Goal: Task Accomplishment & Management: Use online tool/utility

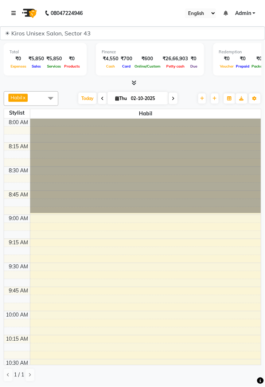
click at [16, 9] on link at bounding box center [14, 13] width 7 height 20
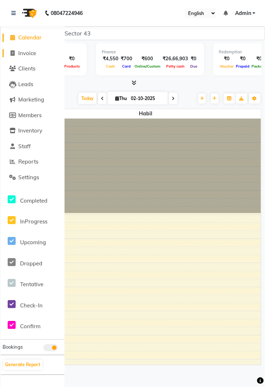
click at [34, 55] on span "Invoice" at bounding box center [27, 53] width 18 height 7
select select "service"
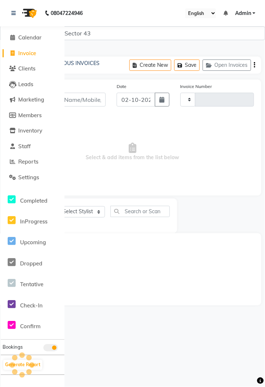
type input "4283"
select select "5694"
click at [14, 16] on link at bounding box center [14, 13] width 7 height 20
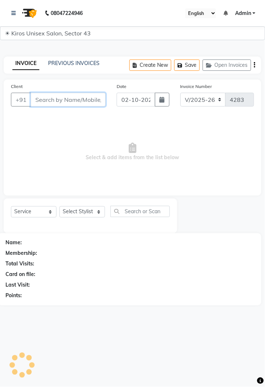
click at [70, 102] on input "Client" at bounding box center [68, 100] width 75 height 14
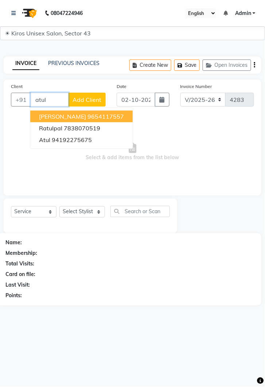
click at [113, 117] on button "Atul Sharma 9654117557" at bounding box center [81, 117] width 103 height 12
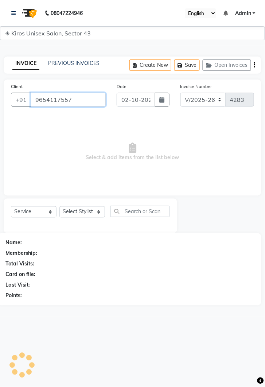
type input "9654117557"
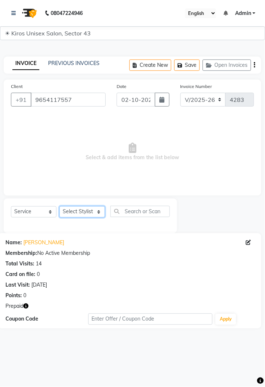
click at [89, 211] on select "Select Stylist [PERSON_NAME] [PERSON_NAME] Jeet Lalit Lamu [PERSON_NAME] [PERSO…" at bounding box center [83, 211] width 46 height 11
select select "39650"
click at [60, 206] on select "Select Stylist [PERSON_NAME] [PERSON_NAME] Jeet Lalit Lamu [PERSON_NAME] [PERSO…" at bounding box center [83, 211] width 46 height 11
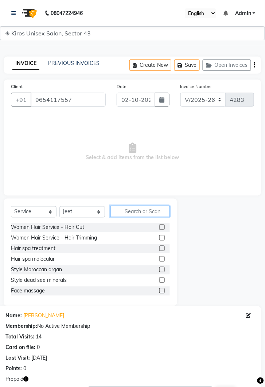
click at [145, 210] on input "text" at bounding box center [141, 211] width 60 height 11
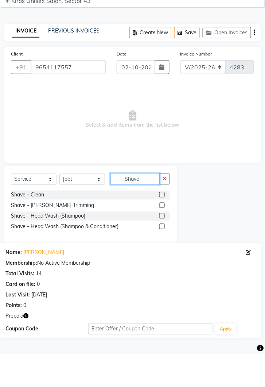
type input "Shave"
click at [162, 226] on label at bounding box center [162, 227] width 5 height 5
click at [162, 226] on input "checkbox" at bounding box center [162, 227] width 5 height 5
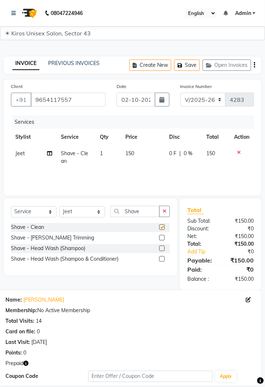
checkbox input "false"
click at [141, 160] on td "150" at bounding box center [144, 157] width 44 height 24
select select "39650"
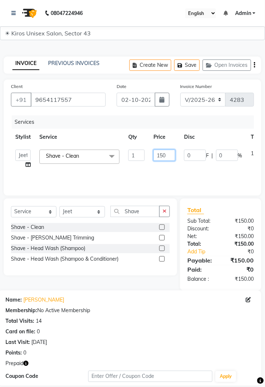
click at [169, 157] on input "150" at bounding box center [165, 155] width 22 height 11
type input "1"
type input "200"
click at [189, 182] on div "Services Stylist Service Qty Price Disc Total Action Deepak Gunjan Habil Imran …" at bounding box center [133, 151] width 244 height 73
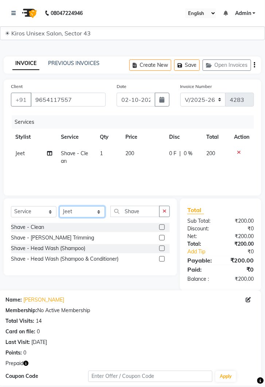
click at [99, 214] on select "Select Stylist [PERSON_NAME] [PERSON_NAME] Jeet Lalit Lamu [PERSON_NAME] [PERSO…" at bounding box center [83, 211] width 46 height 11
select select "69096"
click at [60, 206] on select "Select Stylist [PERSON_NAME] [PERSON_NAME] Jeet Lalit Lamu [PERSON_NAME] [PERSO…" at bounding box center [83, 211] width 46 height 11
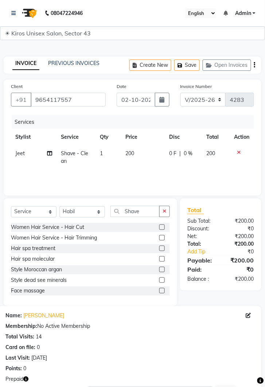
click at [165, 215] on button "button" at bounding box center [165, 211] width 11 height 11
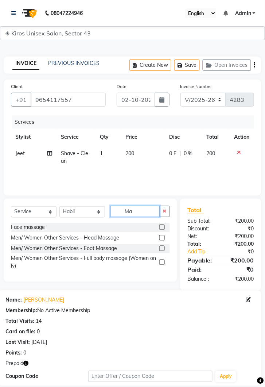
type input "M"
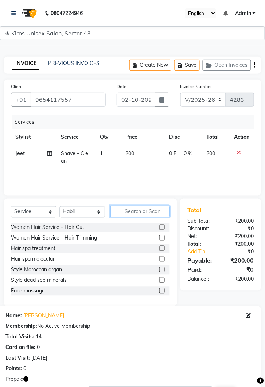
click at [141, 214] on input "text" at bounding box center [141, 211] width 60 height 11
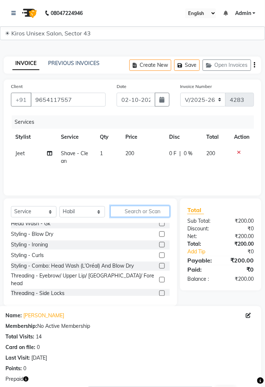
scroll to position [117, 0]
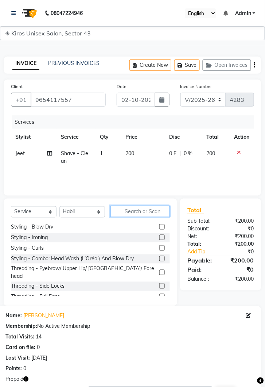
click at [131, 210] on input "text" at bounding box center [141, 211] width 60 height 11
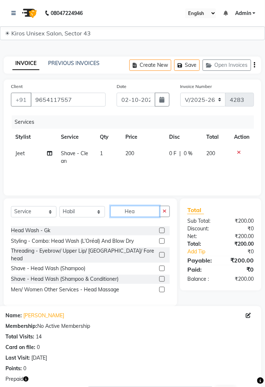
scroll to position [14, 0]
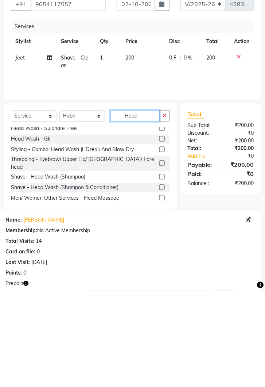
type input "Head"
click at [164, 291] on label at bounding box center [162, 293] width 5 height 5
click at [164, 292] on input "checkbox" at bounding box center [162, 294] width 5 height 5
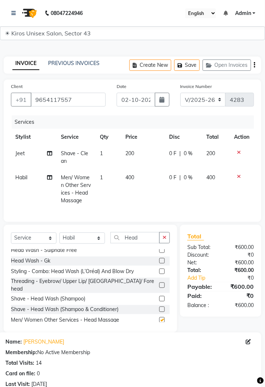
checkbox input "false"
click at [145, 175] on td "400" at bounding box center [144, 188] width 44 height 39
select select "69096"
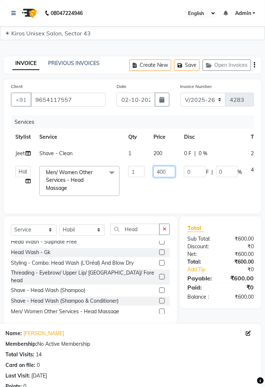
click at [171, 171] on input "400" at bounding box center [165, 171] width 22 height 11
type input "4"
type input "500"
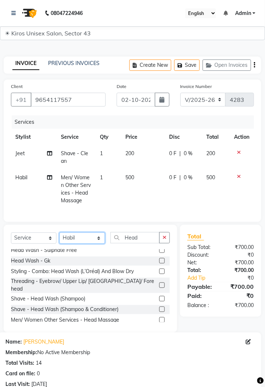
click at [104, 241] on select "Select Stylist [PERSON_NAME] [PERSON_NAME] Jeet Lalit Lamu [PERSON_NAME] [PERSO…" at bounding box center [83, 238] width 46 height 11
select select "90703"
click at [60, 233] on select "Select Stylist [PERSON_NAME] [PERSON_NAME] Jeet Lalit Lamu [PERSON_NAME] [PERSO…" at bounding box center [83, 238] width 46 height 11
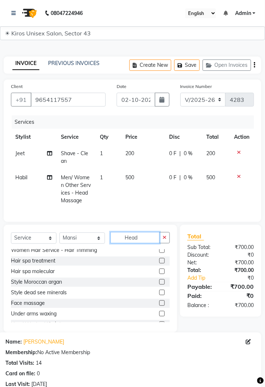
click at [147, 236] on input "Head" at bounding box center [135, 237] width 49 height 11
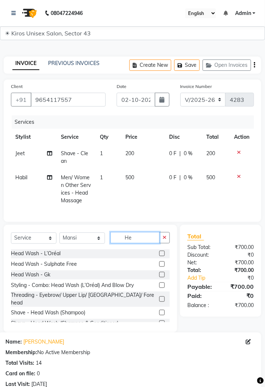
type input "H"
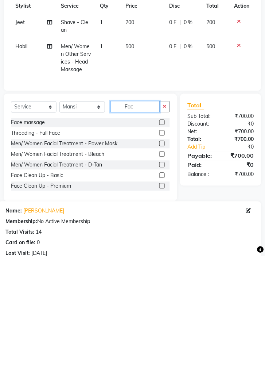
type input "Fac"
click at [161, 298] on label at bounding box center [162, 295] width 5 height 5
click at [161, 298] on input "checkbox" at bounding box center [162, 296] width 5 height 5
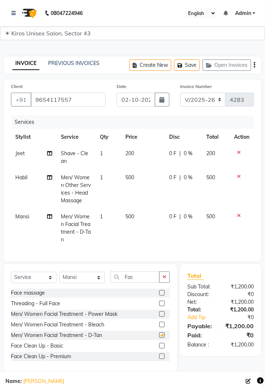
checkbox input "false"
click at [238, 215] on icon at bounding box center [240, 215] width 4 height 5
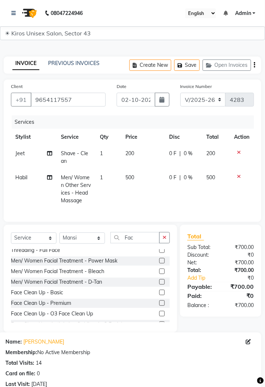
scroll to position [17, 0]
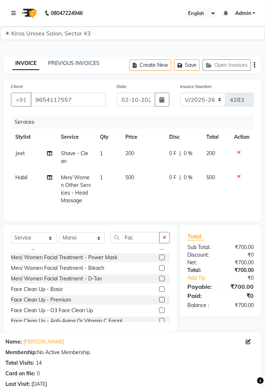
click at [162, 301] on label at bounding box center [162, 299] width 5 height 5
click at [162, 301] on input "checkbox" at bounding box center [162, 300] width 5 height 5
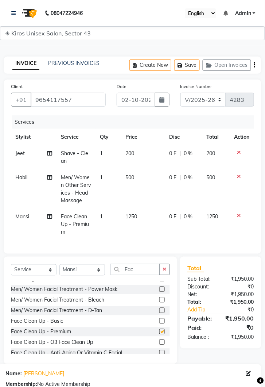
checkbox input "false"
click at [148, 219] on td "1250" at bounding box center [144, 225] width 44 height 32
select select "90703"
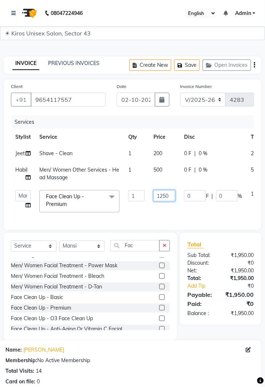
click at [171, 196] on input "1250" at bounding box center [165, 195] width 22 height 11
type input "1"
type input "2500"
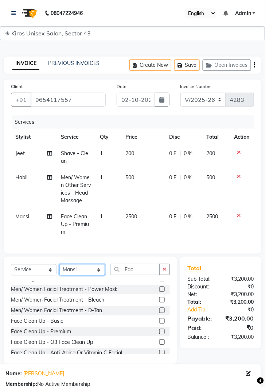
click at [100, 268] on select "Select Stylist [PERSON_NAME] [PERSON_NAME] Jeet Lalit Lamu [PERSON_NAME] [PERSO…" at bounding box center [83, 269] width 46 height 11
select select "90704"
click at [60, 264] on select "Select Stylist [PERSON_NAME] [PERSON_NAME] Jeet Lalit Lamu [PERSON_NAME] [PERSO…" at bounding box center [83, 269] width 46 height 11
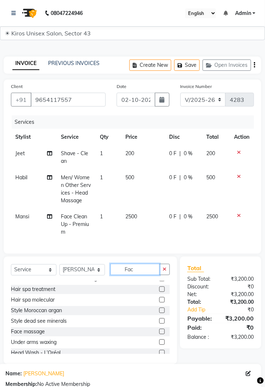
click at [139, 266] on input "Fac" at bounding box center [135, 269] width 49 height 11
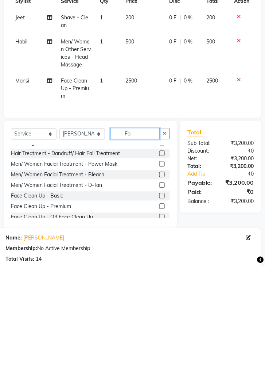
scroll to position [0, 0]
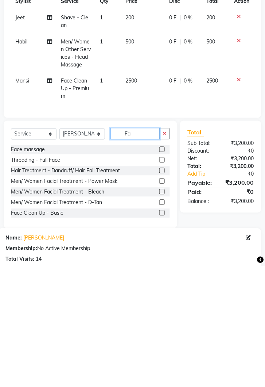
type input "F"
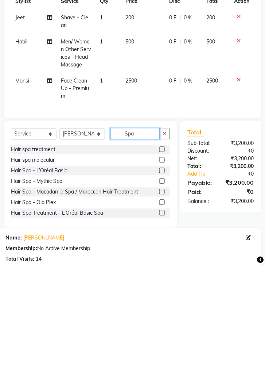
type input "Spa"
click at [162, 291] on label at bounding box center [162, 291] width 5 height 5
click at [162, 291] on input "checkbox" at bounding box center [162, 292] width 5 height 5
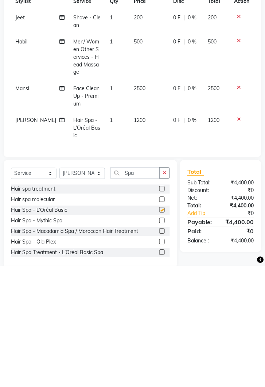
scroll to position [15, 0]
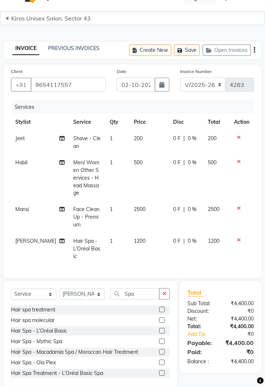
checkbox input "false"
click at [143, 233] on td "1200" at bounding box center [149, 249] width 39 height 32
select select "90704"
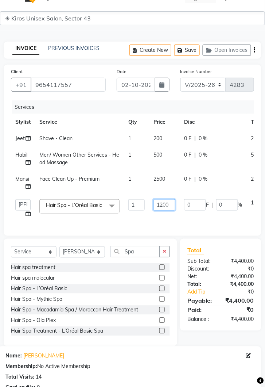
click at [172, 204] on input "1200" at bounding box center [165, 204] width 22 height 11
type input "1"
type input "2100"
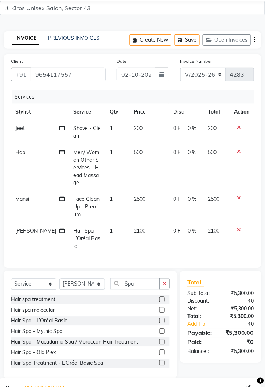
scroll to position [29, 0]
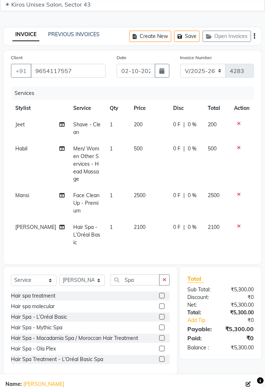
click at [145, 219] on td "2100" at bounding box center [149, 235] width 39 height 32
select select "90704"
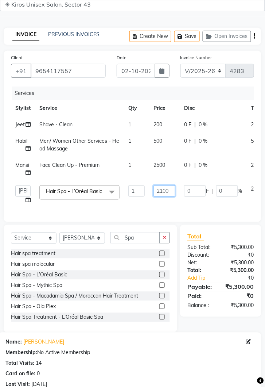
click at [169, 192] on input "2100" at bounding box center [165, 190] width 22 height 11
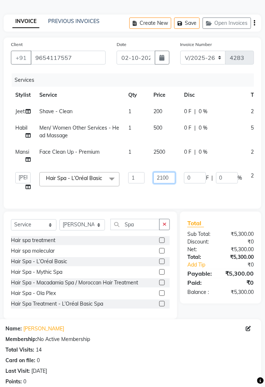
scroll to position [53, 0]
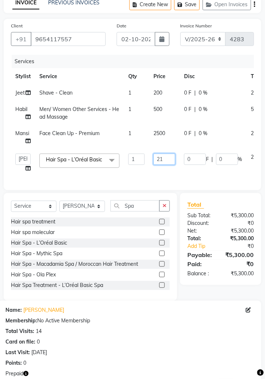
type input "2"
type input "1500"
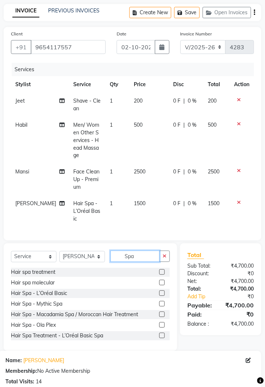
click at [141, 251] on input "Spa" at bounding box center [135, 256] width 49 height 11
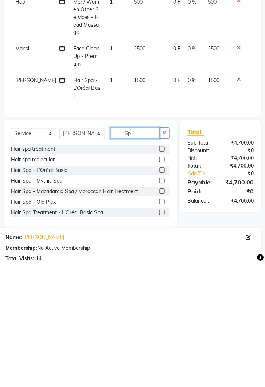
type input "S"
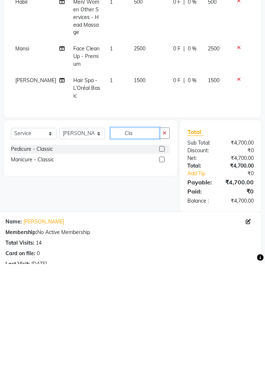
type input "Cla"
click at [161, 269] on label at bounding box center [162, 271] width 5 height 5
click at [161, 270] on input "checkbox" at bounding box center [162, 272] width 5 height 5
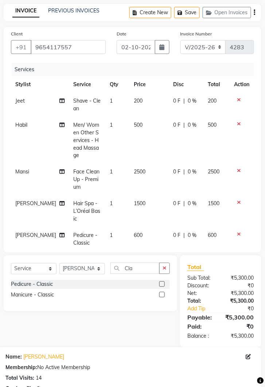
checkbox input "false"
click at [102, 267] on select "Select Stylist [PERSON_NAME] [PERSON_NAME] Jeet Lalit Lamu [PERSON_NAME] [PERSO…" at bounding box center [83, 268] width 46 height 11
select select "39647"
click at [60, 263] on select "Select Stylist [PERSON_NAME] [PERSON_NAME] Jeet Lalit Lamu [PERSON_NAME] [PERSO…" at bounding box center [83, 268] width 46 height 11
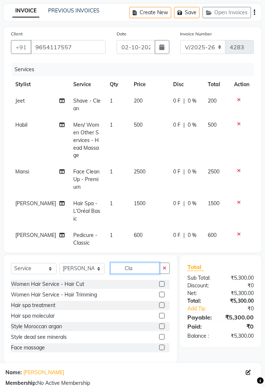
click at [143, 266] on input "Cla" at bounding box center [135, 268] width 49 height 11
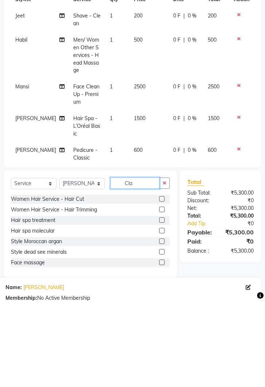
scroll to position [67, 0]
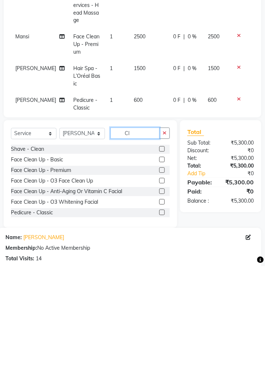
type input "C"
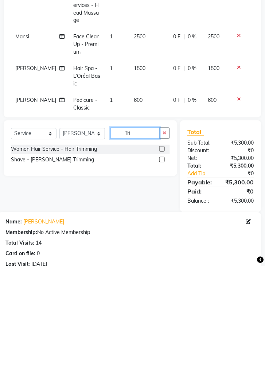
type input "Tri"
click at [162, 269] on label at bounding box center [162, 269] width 5 height 5
click at [162, 269] on input "checkbox" at bounding box center [162, 270] width 5 height 5
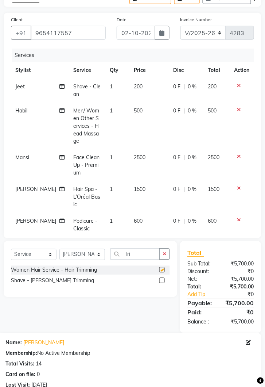
checkbox input "false"
click at [142, 213] on td "600" at bounding box center [149, 225] width 39 height 24
select select "90704"
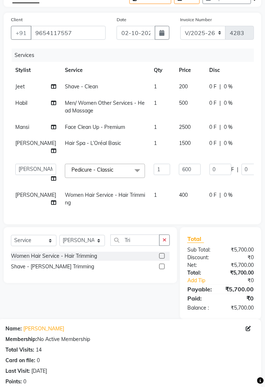
click at [175, 199] on td "400" at bounding box center [190, 199] width 31 height 24
select select "39647"
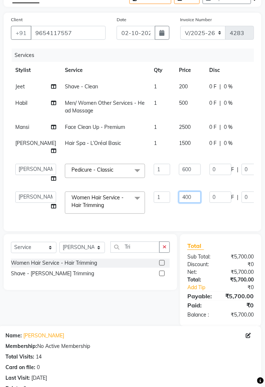
click at [179, 203] on input "400" at bounding box center [190, 197] width 22 height 11
type input "4"
type input "500"
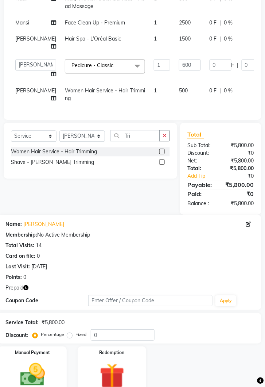
scroll to position [181, 0]
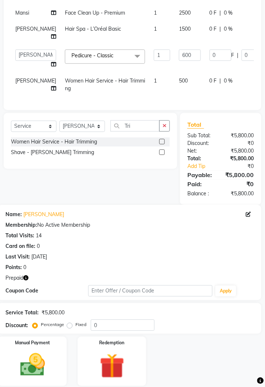
click at [120, 371] on img at bounding box center [112, 366] width 41 height 31
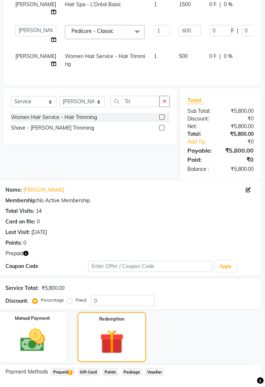
scroll to position [229, 0]
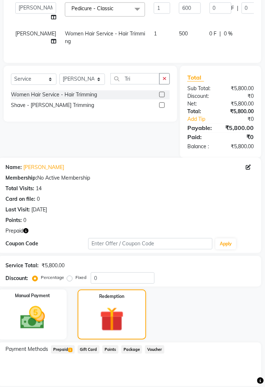
click at [67, 354] on span "Prepaid 1" at bounding box center [63, 349] width 24 height 8
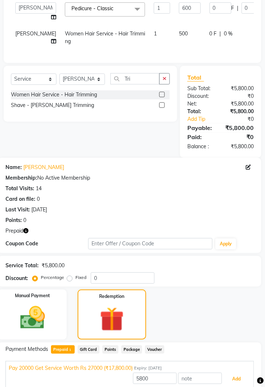
click at [234, 383] on button "Add" at bounding box center [237, 379] width 27 height 12
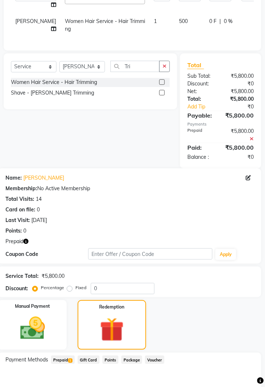
scroll to position [292, 0]
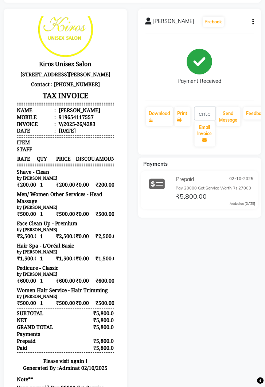
scroll to position [92, 0]
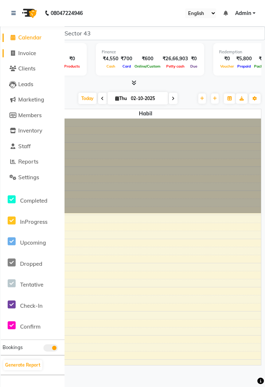
click at [27, 54] on span "Invoice" at bounding box center [27, 53] width 18 height 7
select select "5694"
select select "service"
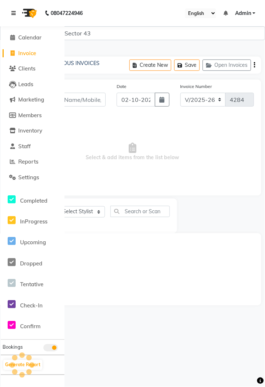
click at [18, 16] on link at bounding box center [14, 13] width 7 height 20
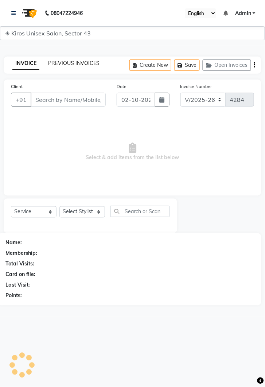
click at [77, 65] on link "PREVIOUS INVOICES" at bounding box center [73, 63] width 51 height 7
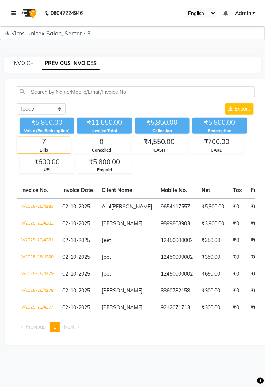
click at [15, 11] on icon at bounding box center [13, 13] width 4 height 5
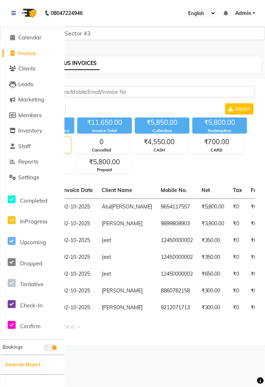
click at [31, 53] on span "Invoice" at bounding box center [27, 53] width 18 height 7
select select "service"
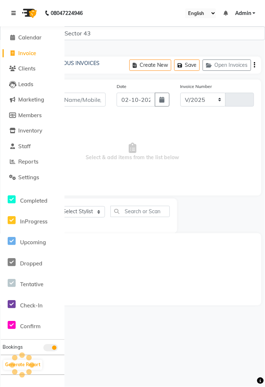
click at [14, 14] on icon at bounding box center [13, 13] width 4 height 5
select select "5694"
type input "4284"
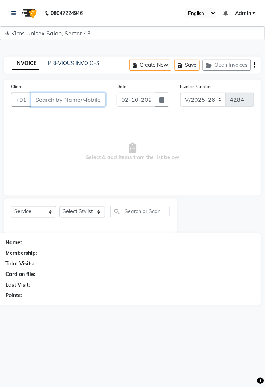
click at [75, 97] on input "Client" at bounding box center [68, 100] width 75 height 14
click at [74, 95] on input "Client" at bounding box center [68, 100] width 75 height 14
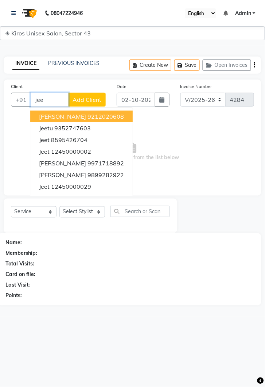
click at [89, 150] on ngb-highlight "12450000002" at bounding box center [71, 151] width 40 height 7
type input "12450000002"
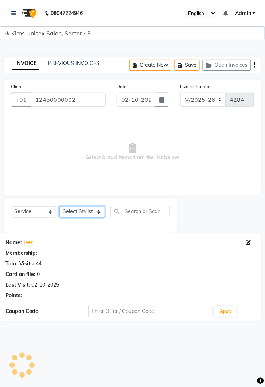
click at [99, 209] on select "Select Stylist [PERSON_NAME] [PERSON_NAME] Jeet Lalit Lamu [PERSON_NAME] [PERSO…" at bounding box center [83, 211] width 46 height 11
select select "67564"
click at [60, 206] on select "Select Stylist [PERSON_NAME] [PERSON_NAME] Jeet Lalit Lamu [PERSON_NAME] [PERSO…" at bounding box center [83, 211] width 46 height 11
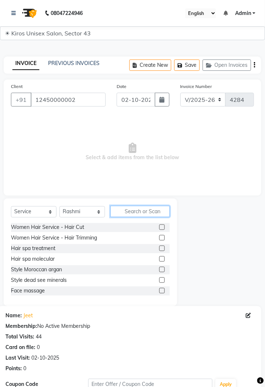
click at [141, 208] on input "text" at bounding box center [141, 211] width 60 height 11
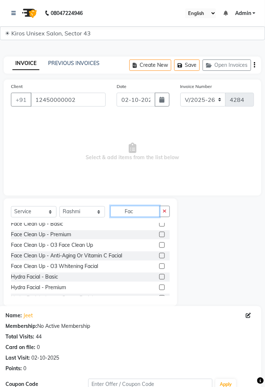
scroll to position [60, 0]
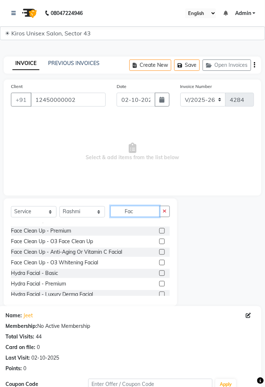
type input "Fac"
click at [162, 233] on label at bounding box center [162, 230] width 5 height 5
click at [162, 233] on input "checkbox" at bounding box center [162, 231] width 5 height 5
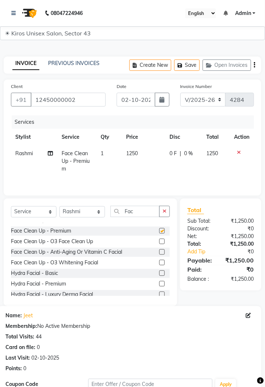
checkbox input "false"
click at [149, 163] on td "1250" at bounding box center [143, 161] width 43 height 32
select select "67564"
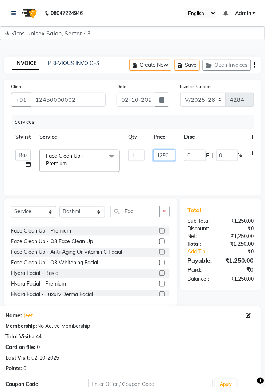
click at [171, 155] on input "1250" at bounding box center [165, 155] width 22 height 11
type input "1"
type input "4300"
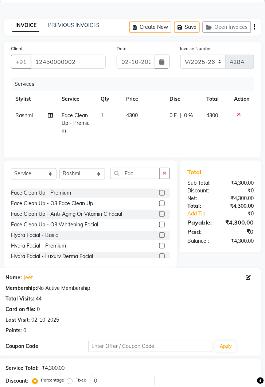
scroll to position [86, 0]
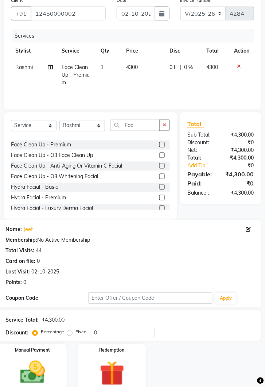
click at [61, 376] on div "Manual Payment" at bounding box center [32, 368] width 69 height 49
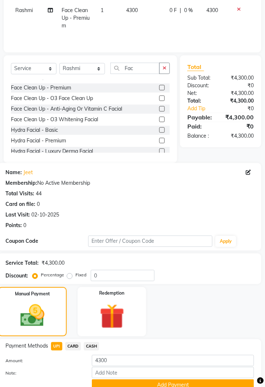
click at [196, 383] on button "Add Payment" at bounding box center [173, 385] width 162 height 11
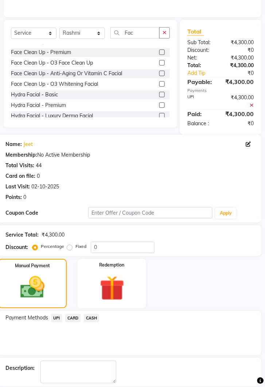
scroll to position [181, 0]
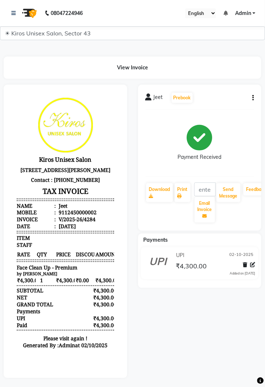
click at [162, 369] on div "Jeet Prebook Payment Received Download Print Email Invoice Send Message Feedbac…" at bounding box center [200, 232] width 135 height 294
click at [14, 12] on icon at bounding box center [13, 13] width 4 height 5
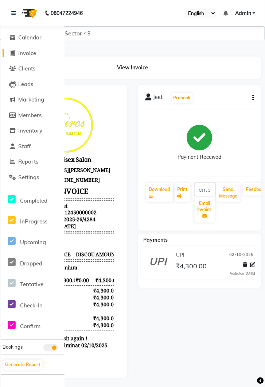
click at [31, 55] on span "Invoice" at bounding box center [27, 53] width 18 height 7
select select "service"
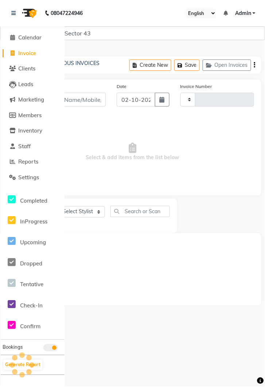
type input "4285"
select select "5694"
click at [17, 7] on link at bounding box center [14, 13] width 7 height 20
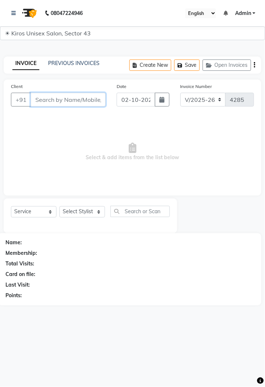
click at [73, 97] on input "Client" at bounding box center [68, 100] width 75 height 14
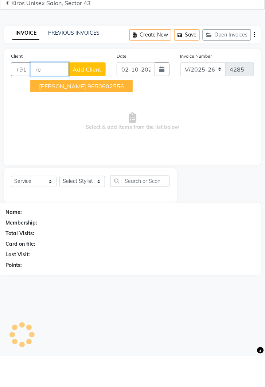
type input "r"
click at [103, 118] on ngb-highlight "9650602556" at bounding box center [106, 116] width 37 height 7
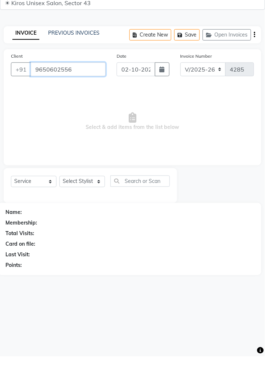
type input "9650602556"
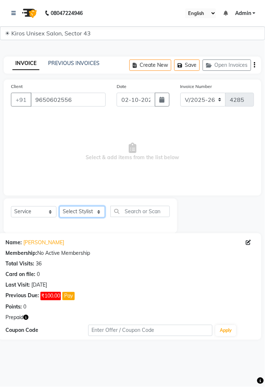
click at [90, 217] on select "Select Stylist [PERSON_NAME] [PERSON_NAME] Jeet Lalit Lamu [PERSON_NAME] [PERSO…" at bounding box center [83, 211] width 46 height 11
select select "39647"
click at [60, 206] on select "Select Stylist [PERSON_NAME] [PERSON_NAME] Jeet Lalit Lamu [PERSON_NAME] [PERSO…" at bounding box center [83, 211] width 46 height 11
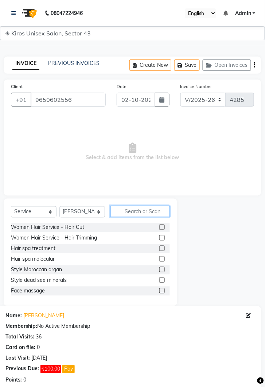
click at [147, 213] on input "text" at bounding box center [141, 211] width 60 height 11
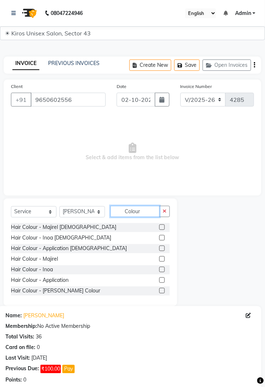
type input "Colour"
click at [163, 226] on label at bounding box center [162, 227] width 5 height 5
click at [163, 226] on input "checkbox" at bounding box center [162, 227] width 5 height 5
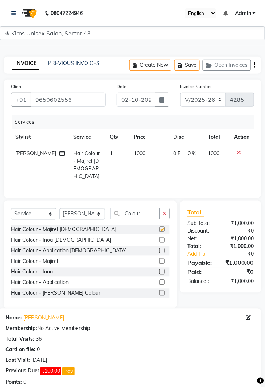
checkbox input "false"
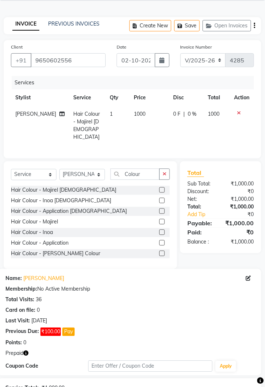
scroll to position [105, 0]
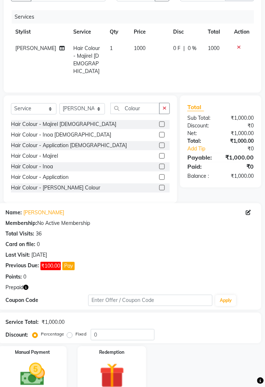
click at [34, 368] on img at bounding box center [32, 374] width 41 height 29
click at [113, 365] on img at bounding box center [112, 375] width 41 height 31
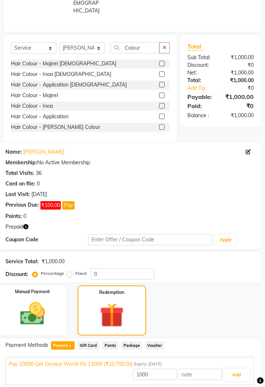
scroll to position [211, 0]
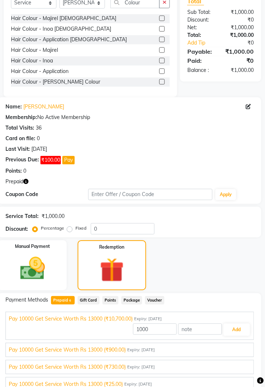
click at [185, 349] on div "Pay 10000 Get Service Worth Rs 13000 (₹900.00) Expiry: [DATE]" at bounding box center [130, 350] width 242 height 8
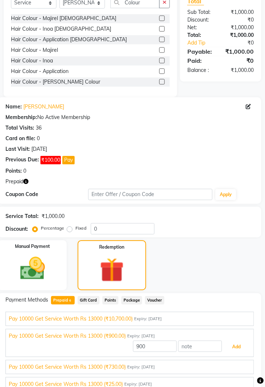
click at [241, 344] on button "Add" at bounding box center [237, 347] width 27 height 12
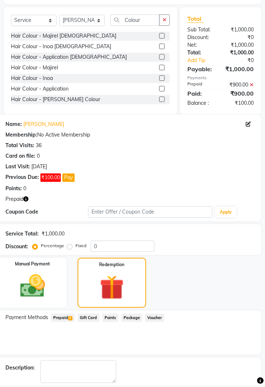
click at [69, 317] on span "6" at bounding box center [70, 319] width 4 height 4
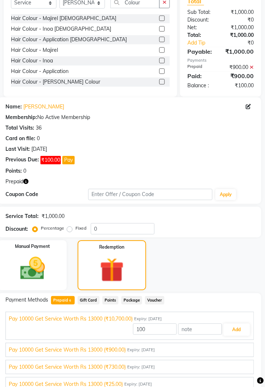
click at [206, 363] on div "Pay 10000 Get Service Worth Rs 13000 (₹730.00) Expiry: [DATE]" at bounding box center [130, 367] width 242 height 8
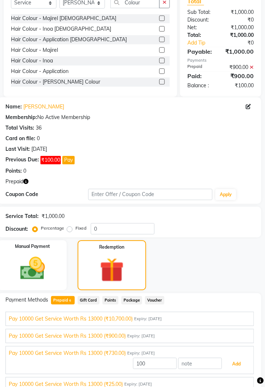
click at [239, 361] on button "Add" at bounding box center [237, 364] width 27 height 12
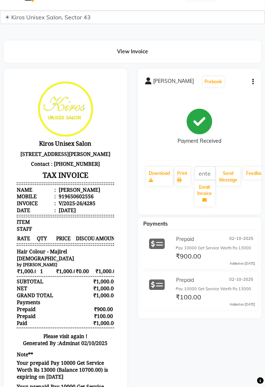
scroll to position [18, 0]
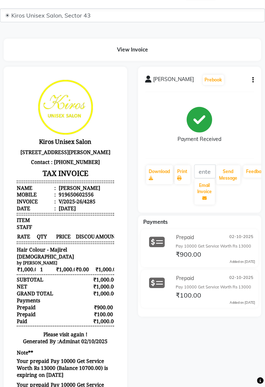
select select "service"
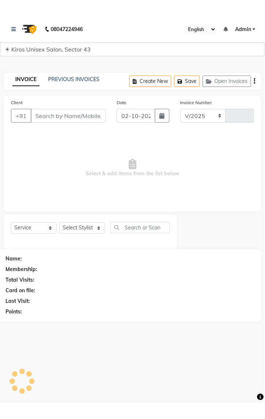
scroll to position [21, 0]
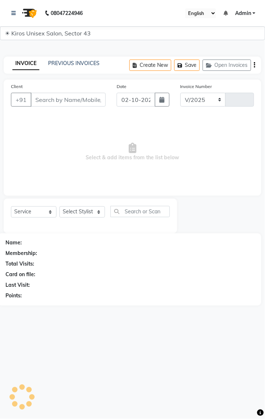
select select "5694"
type input "4286"
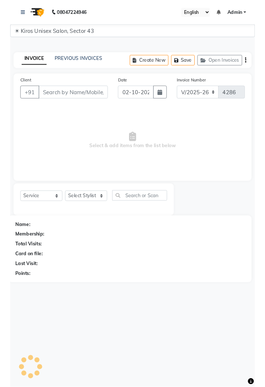
scroll to position [0, 0]
